Goal: Check status: Check status

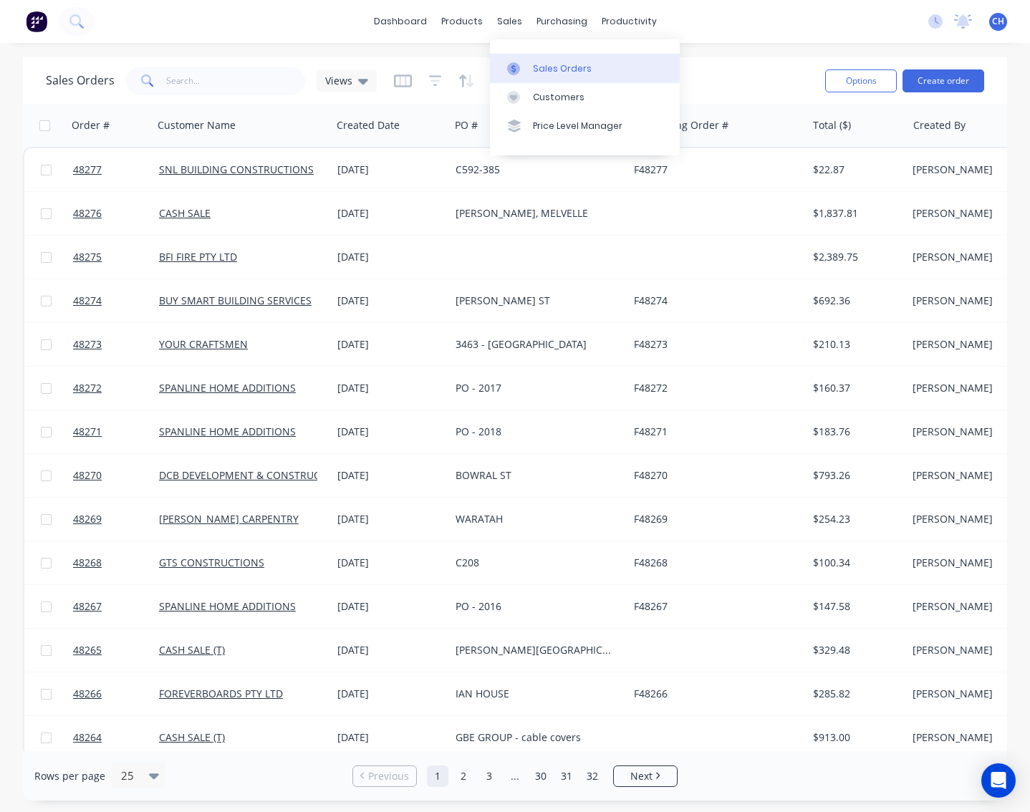
click at [536, 69] on div "Sales Orders" at bounding box center [562, 68] width 59 height 13
click at [191, 90] on input "text" at bounding box center [236, 81] width 140 height 29
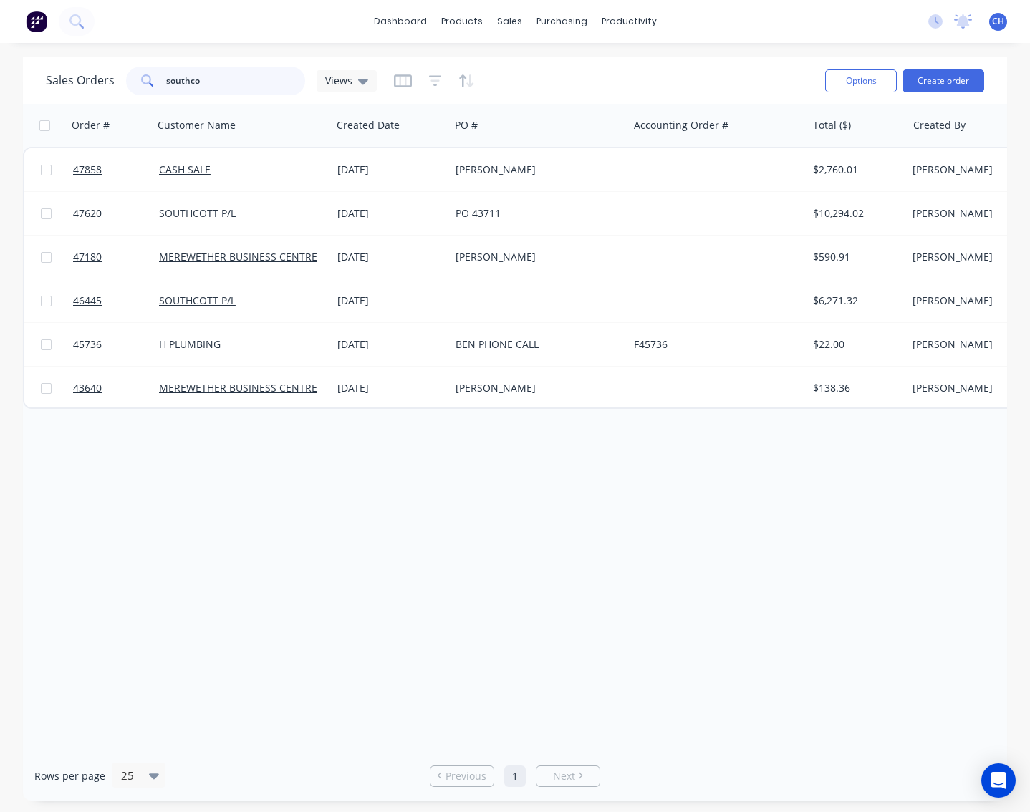
type input "southco"
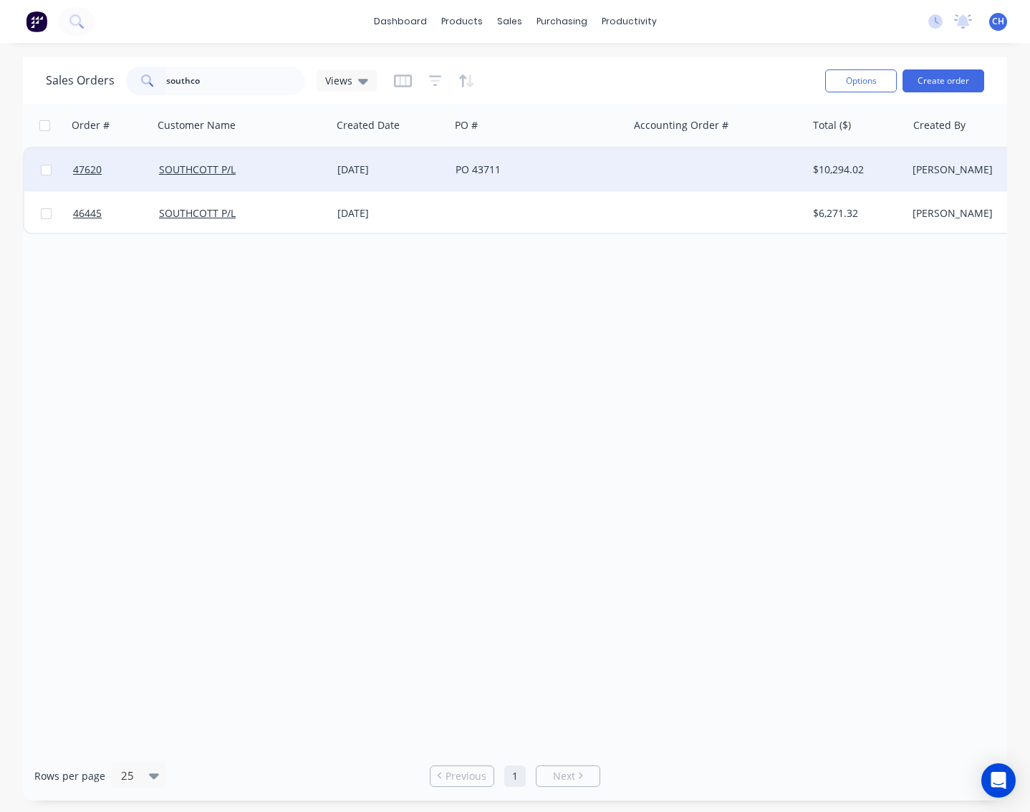
click at [521, 174] on div "PO 43711" at bounding box center [534, 170] width 159 height 14
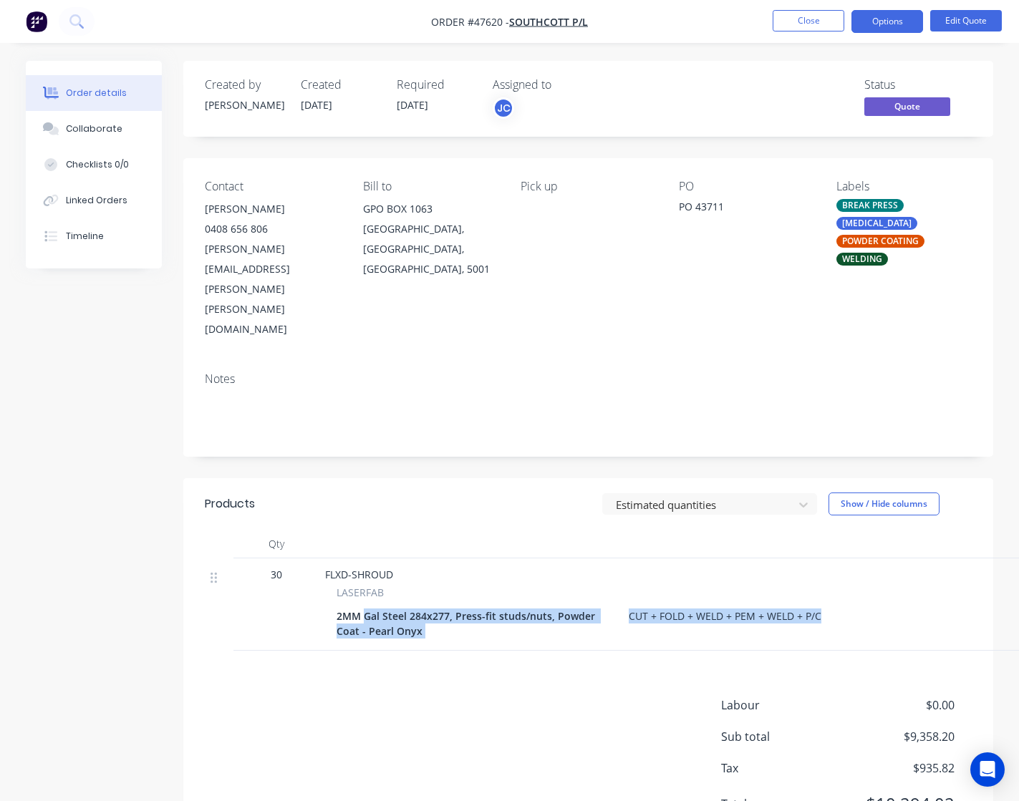
drag, startPoint x: 428, startPoint y: 533, endPoint x: 848, endPoint y: 549, distance: 419.9
click at [848, 606] on div "2MM Gal Steel 284x277, Press-fit studs/nuts, Powder Coat - Pearl Onyx CUT + FOL…" at bounding box center [678, 624] width 682 height 36
click at [871, 606] on div "2MM Gal Steel 284x277, Press-fit studs/nuts, Powder Coat - Pearl Onyx CUT + FOL…" at bounding box center [678, 624] width 682 height 36
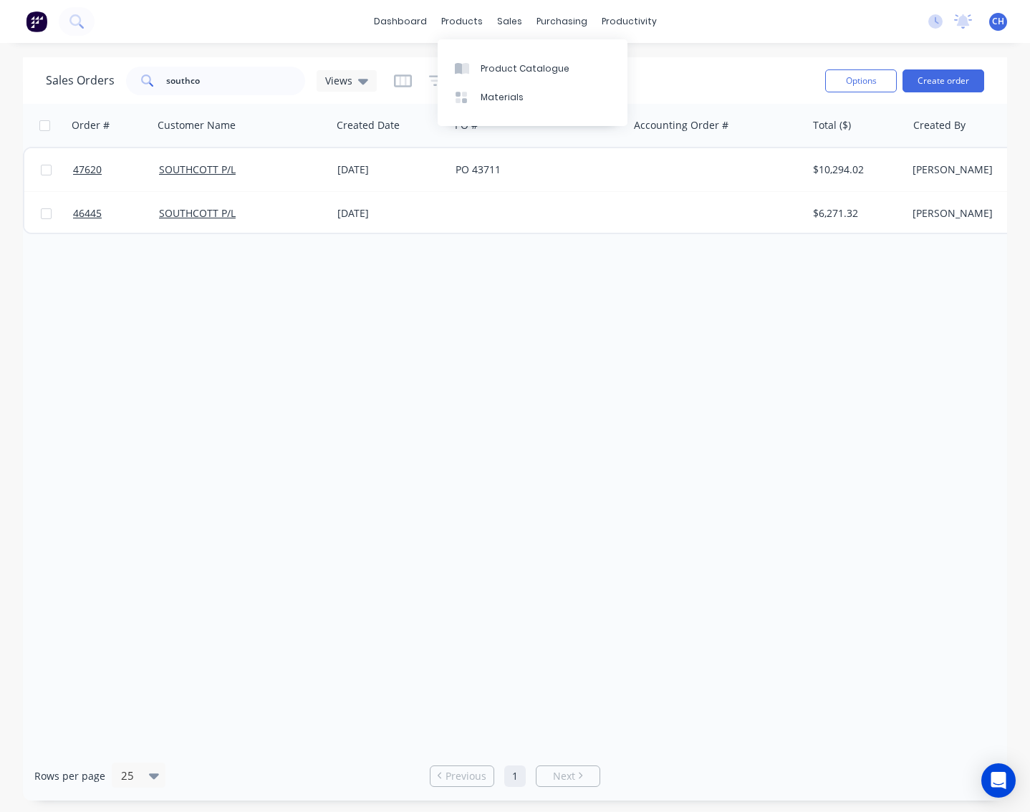
click at [412, 329] on div "Order # Customer Name Created Date PO # Accounting Order # Total ($) Created By…" at bounding box center [515, 427] width 984 height 647
